Goal: Task Accomplishment & Management: Manage account settings

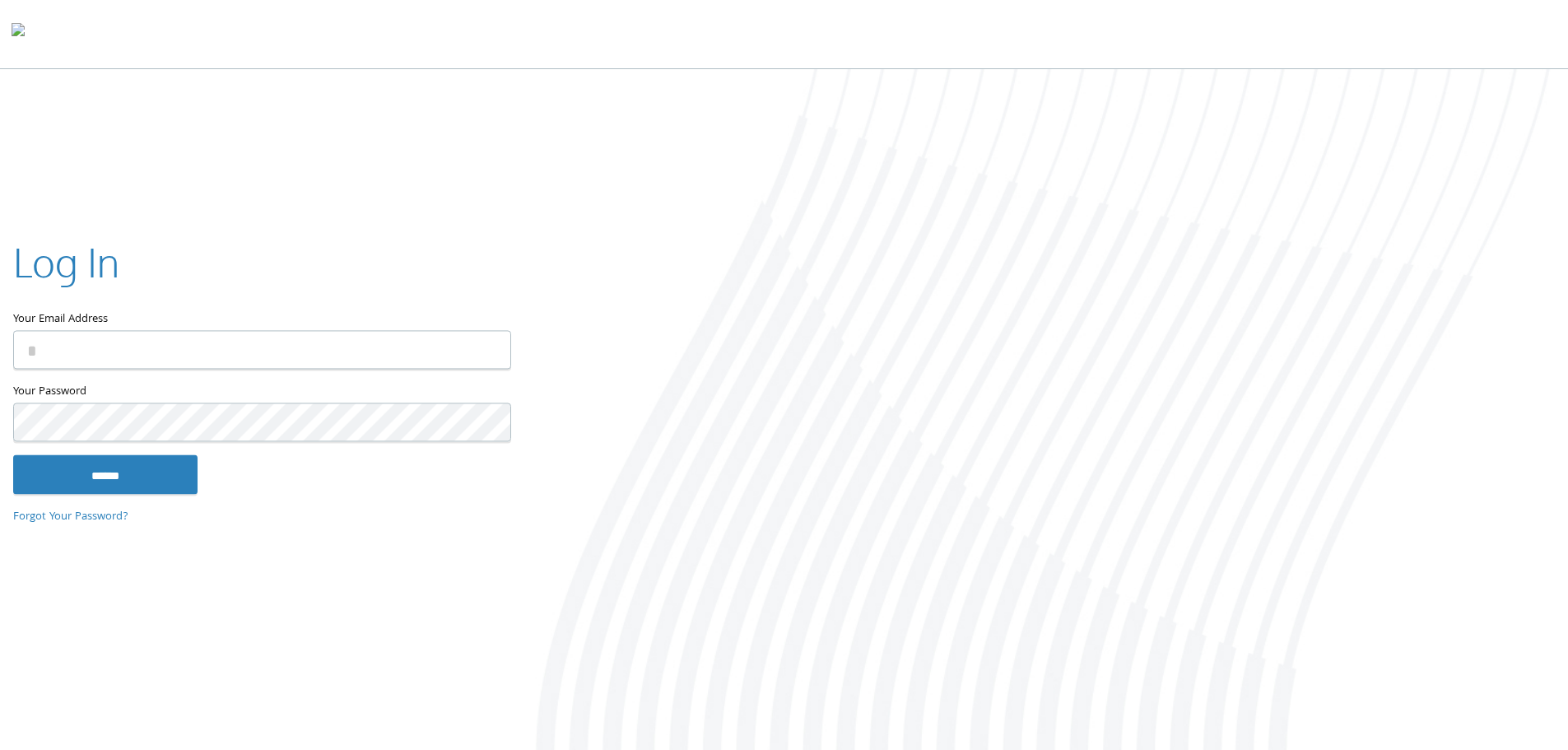
type input "**********"
click at [166, 482] on input "******" at bounding box center [105, 474] width 184 height 40
